Goal: Transaction & Acquisition: Purchase product/service

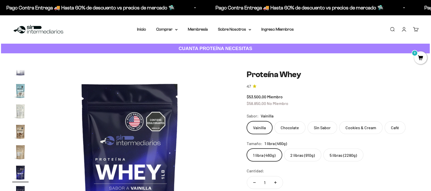
scroll to position [0, 3190]
click at [402, 30] on link "Iniciar sesión" at bounding box center [404, 30] width 6 height 6
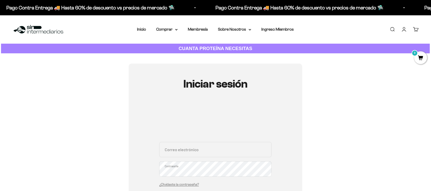
scroll to position [32, 0]
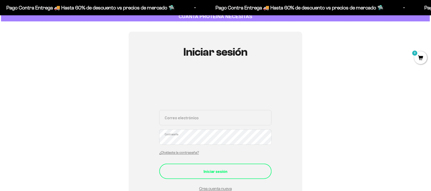
type input "michael.camelo@icloud.com"
click at [198, 173] on div "Iniciar sesión" at bounding box center [215, 171] width 92 height 7
